Goal: Information Seeking & Learning: Check status

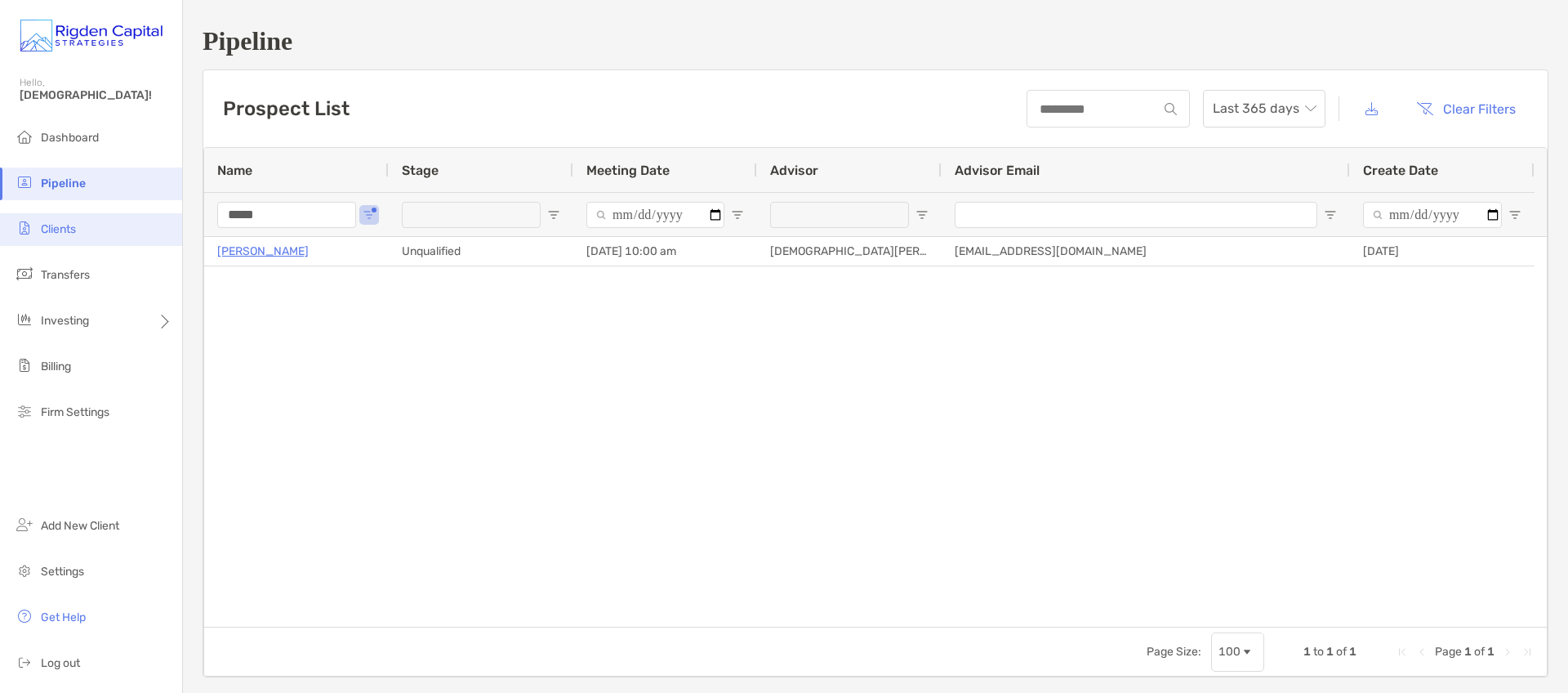
click at [74, 230] on span "Clients" at bounding box center [59, 229] width 35 height 14
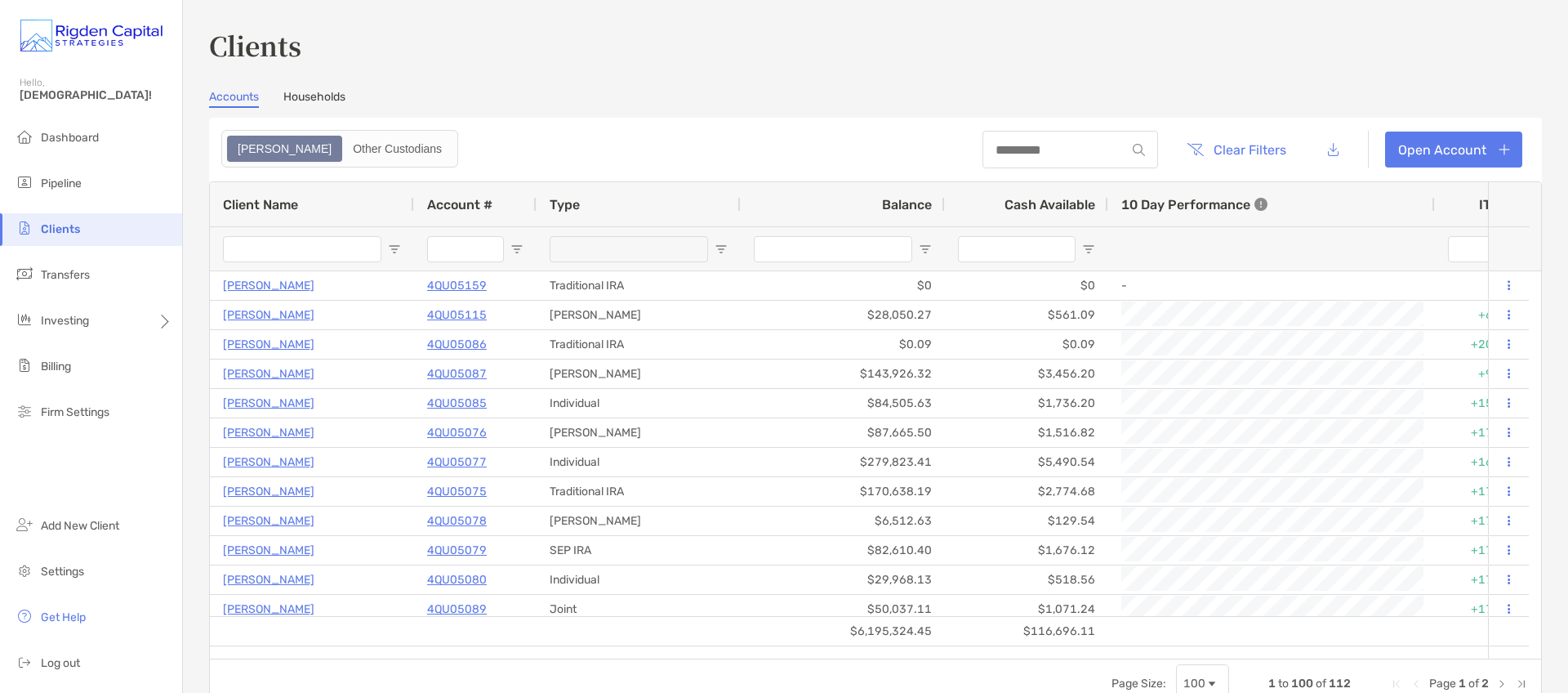
click at [317, 254] on input "Client Name Filter Input" at bounding box center [302, 249] width 159 height 26
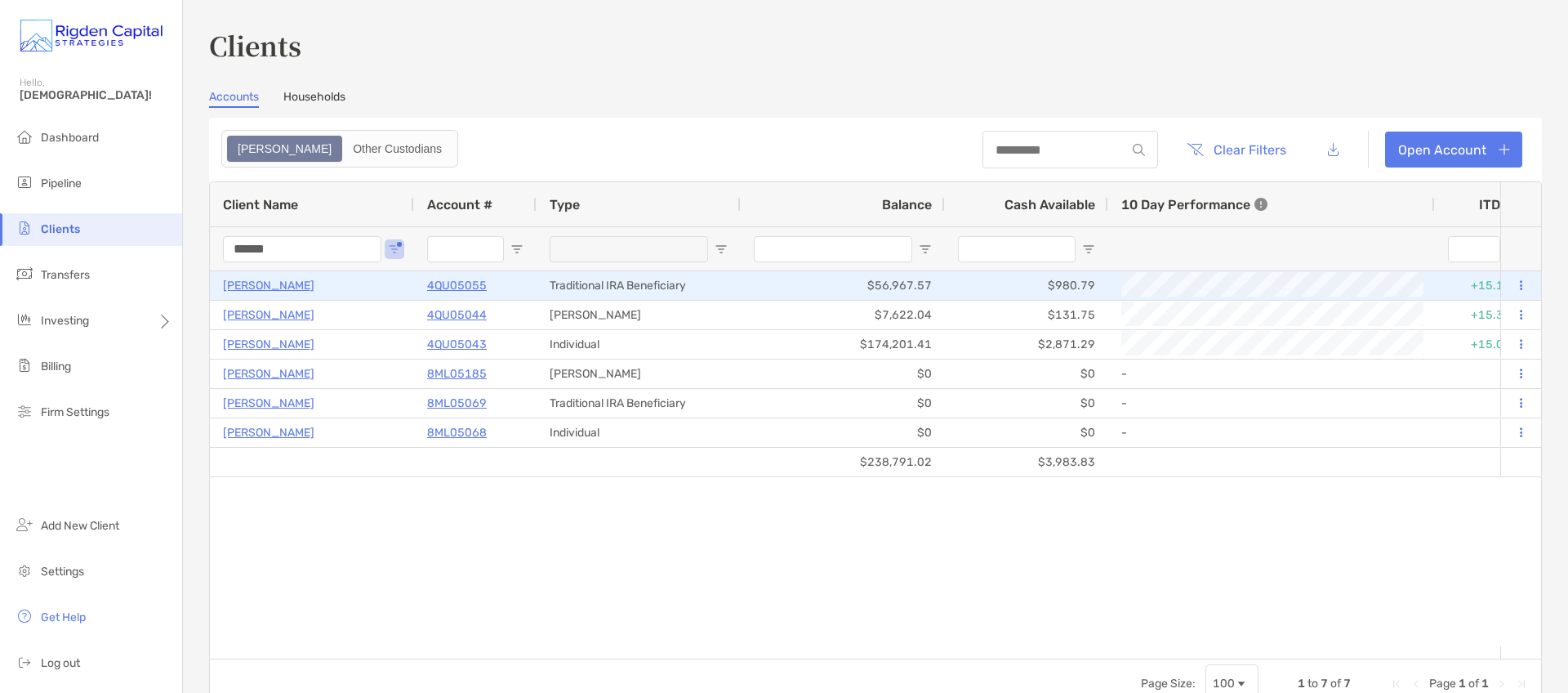
type input "******"
click at [288, 285] on p "[PERSON_NAME]" at bounding box center [269, 286] width 91 height 20
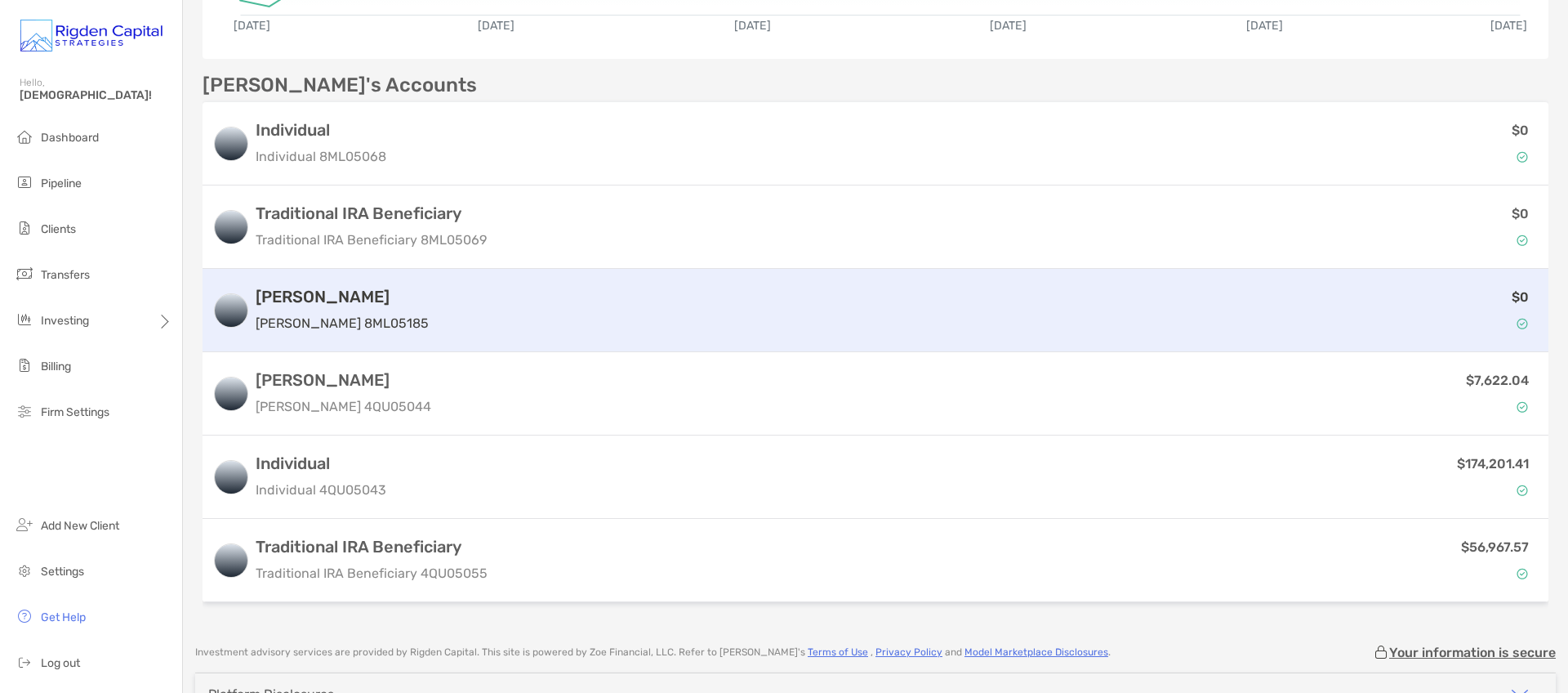
scroll to position [517, 0]
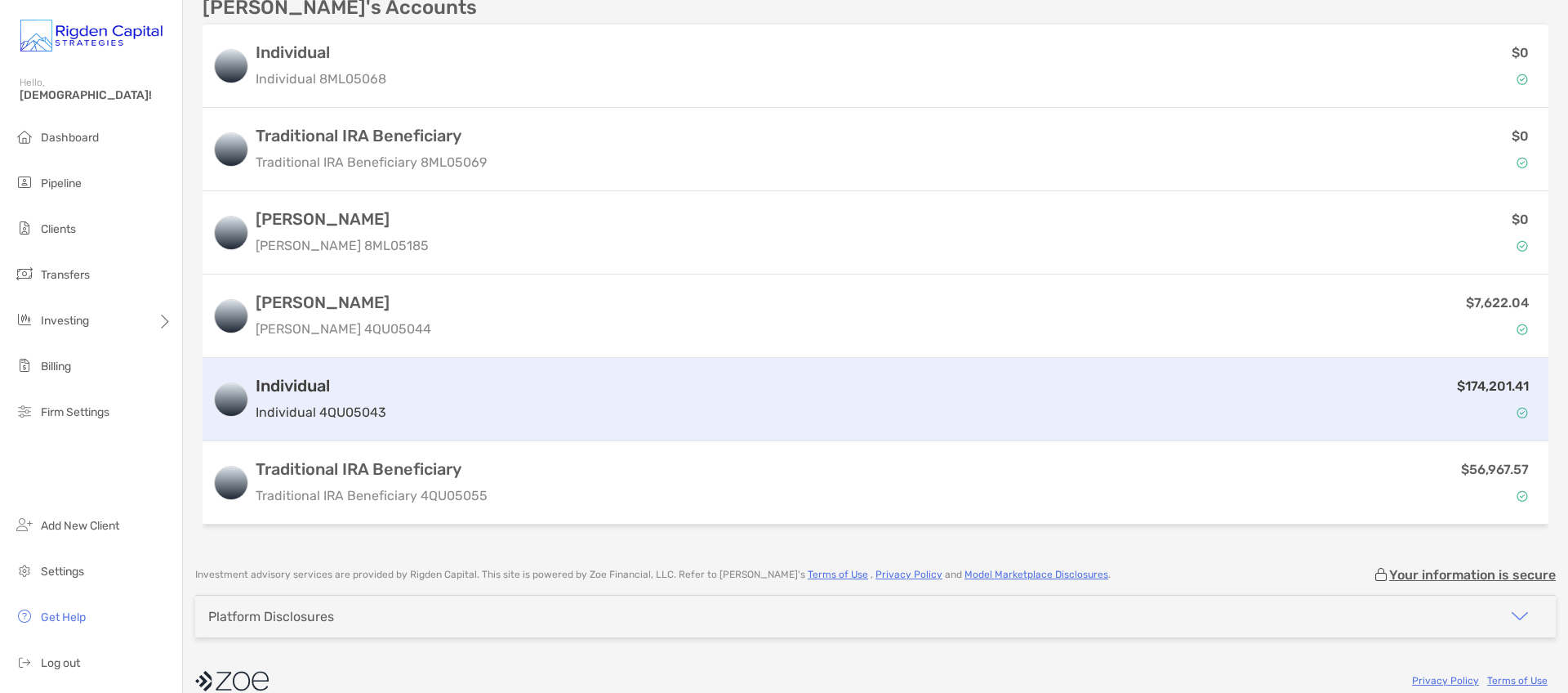
click at [479, 399] on div "$174,201.41" at bounding box center [965, 400] width 1146 height 47
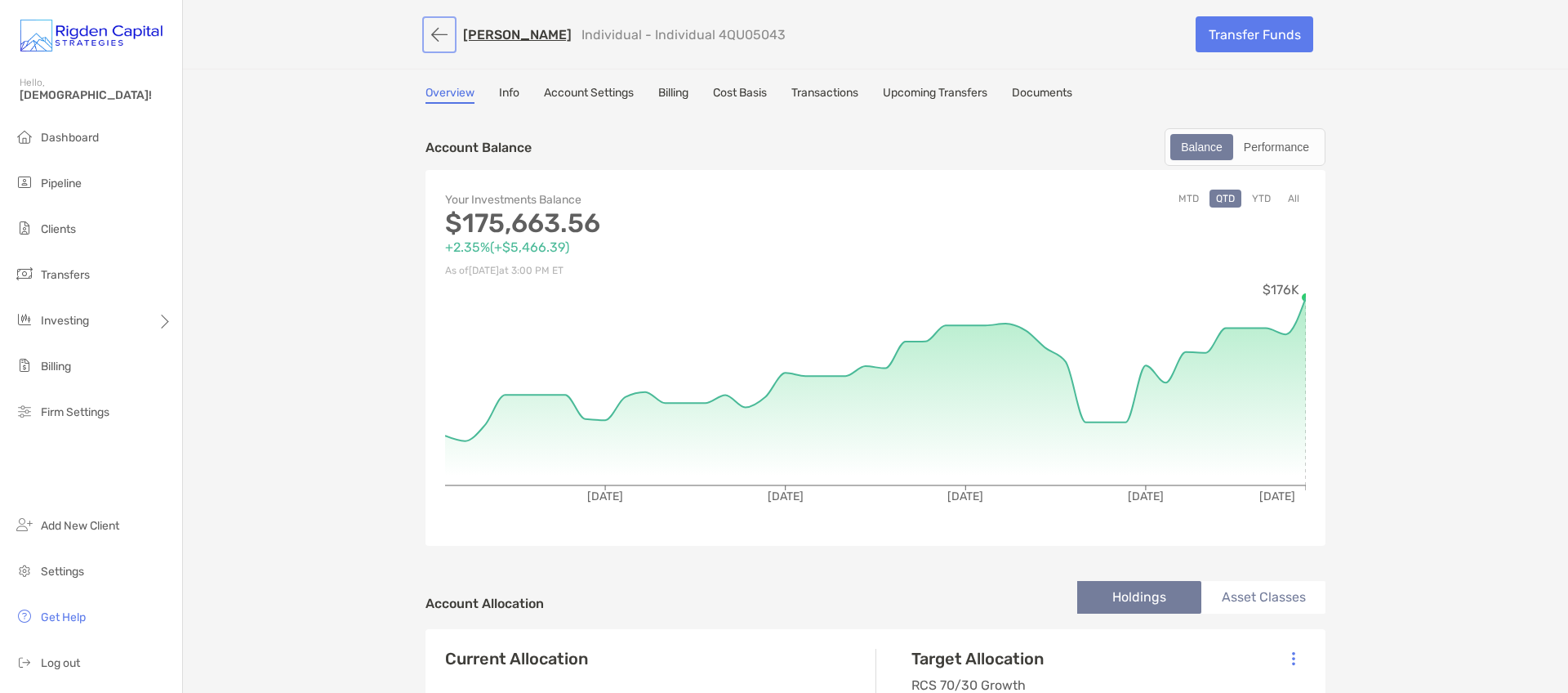
click at [438, 34] on button "button" at bounding box center [439, 34] width 28 height 30
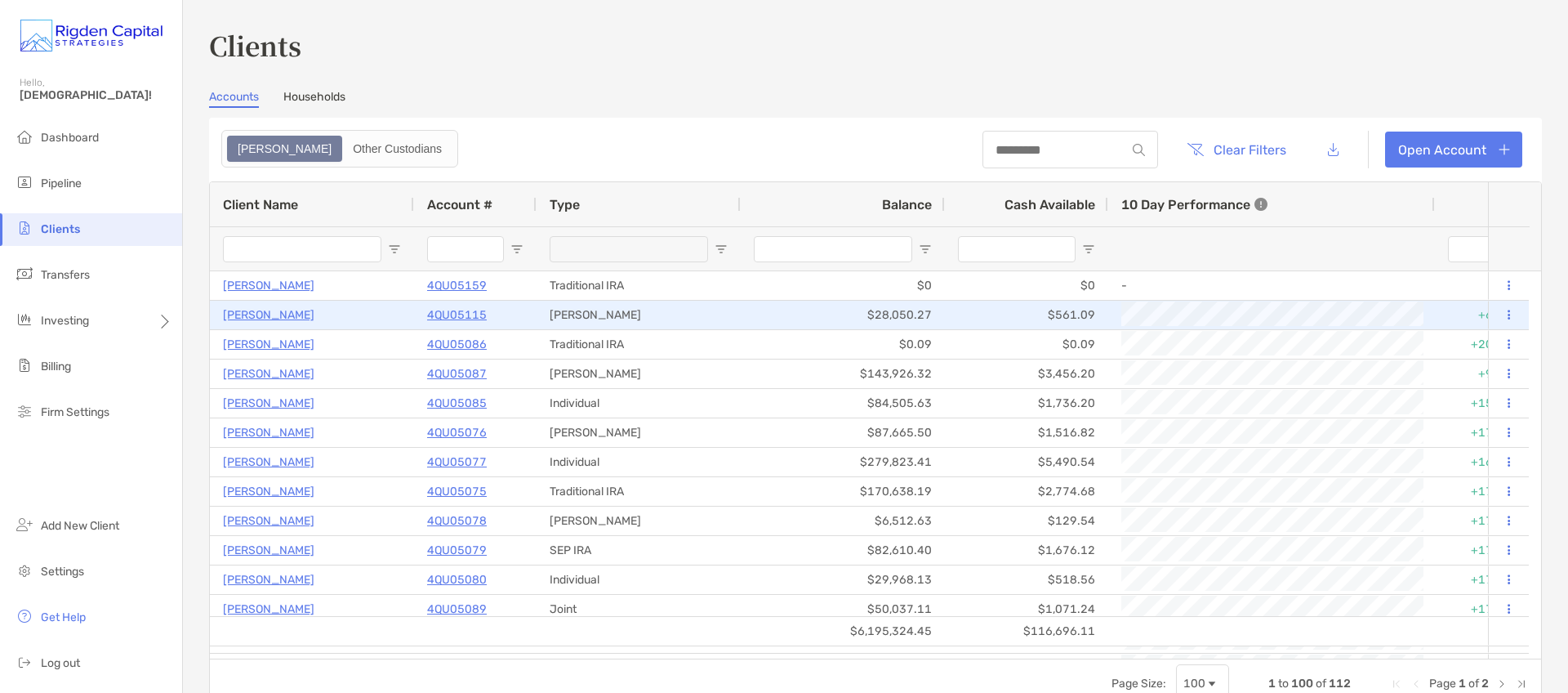
type input "******"
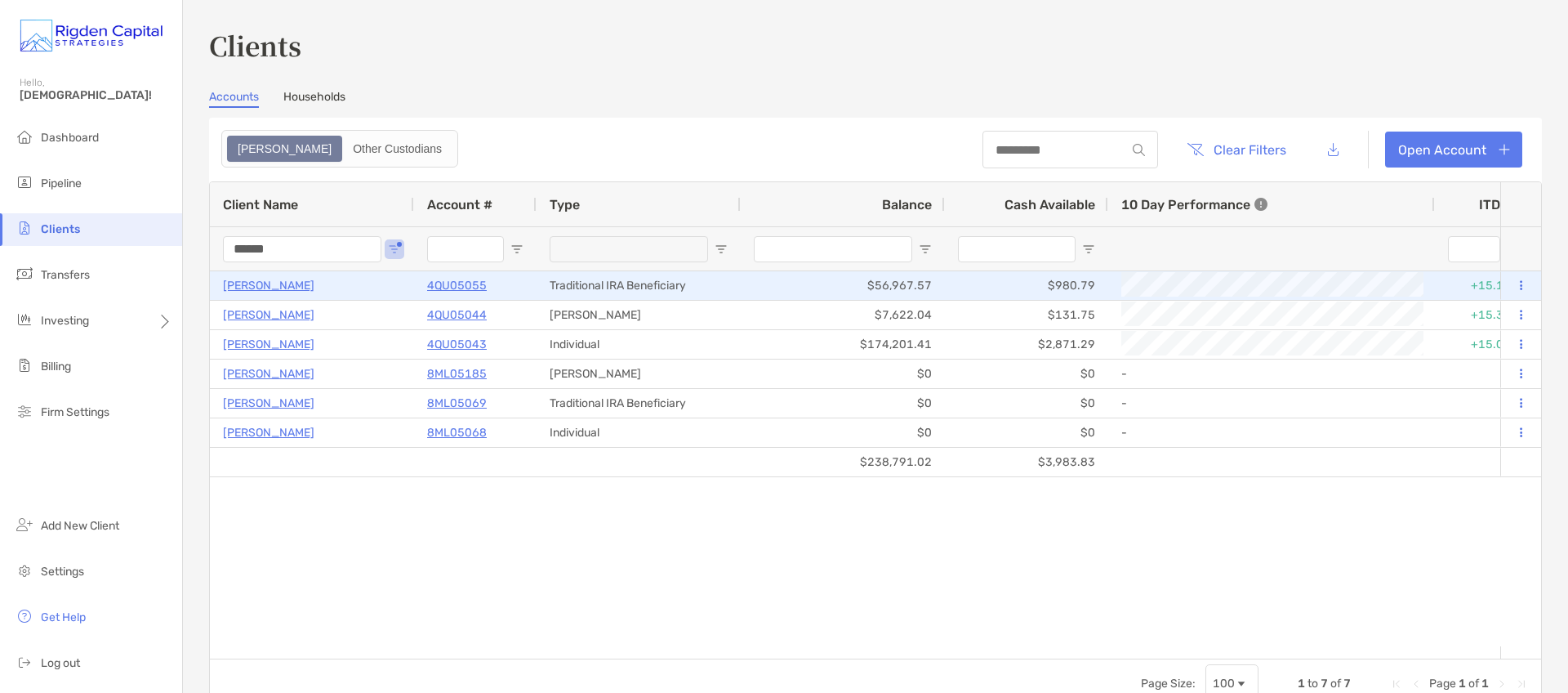
click at [456, 286] on p "4QU05055" at bounding box center [457, 286] width 60 height 20
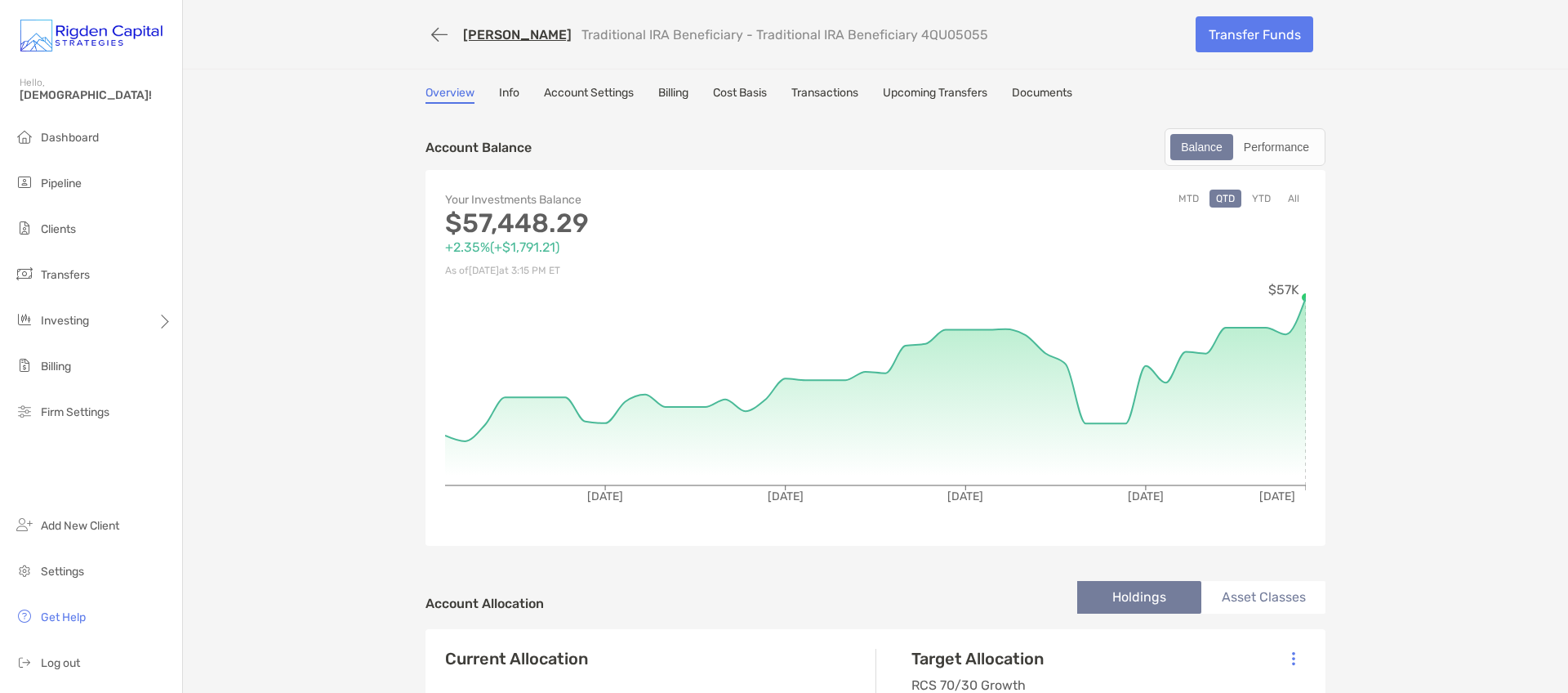
click at [531, 32] on link "[PERSON_NAME]" at bounding box center [517, 34] width 108 height 15
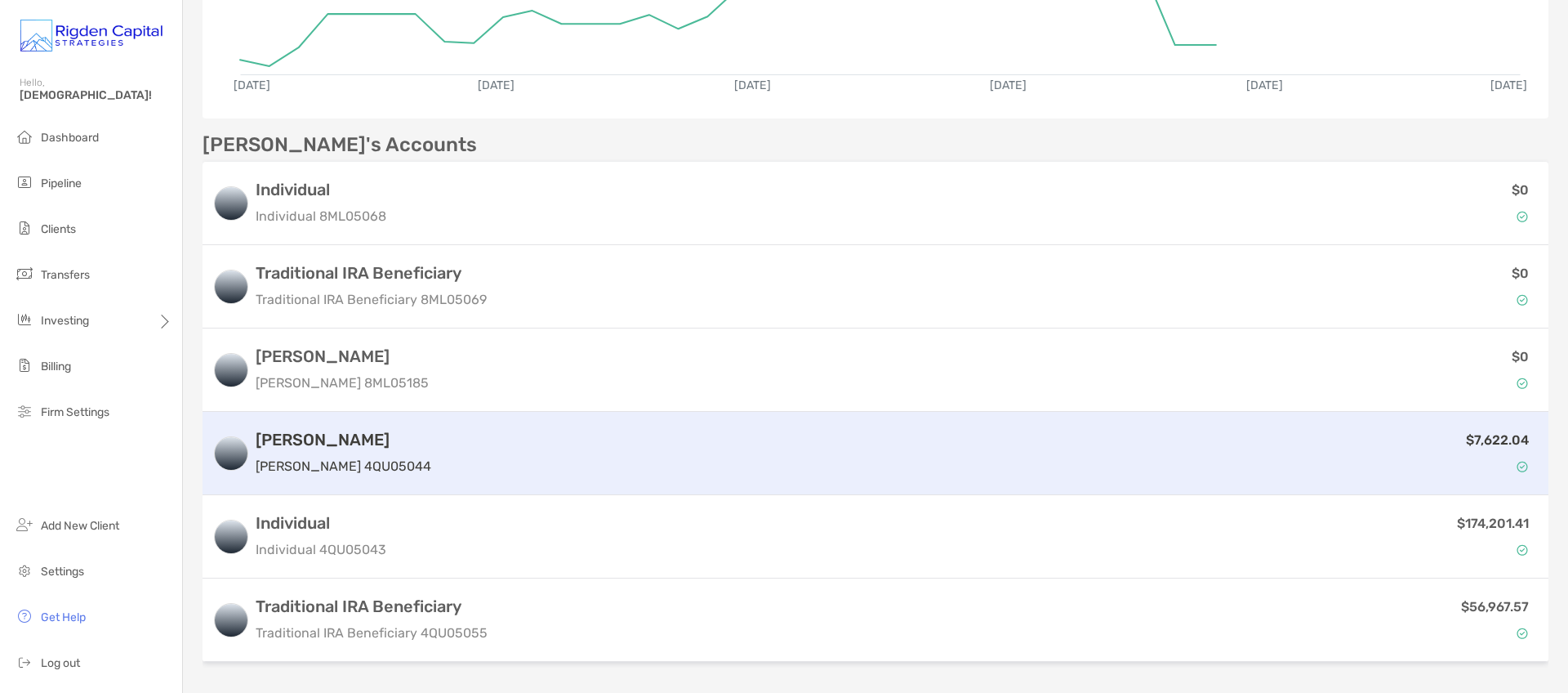
scroll to position [381, 0]
click at [533, 463] on div "$7,622.04" at bounding box center [989, 452] width 1101 height 47
